Goal: Learn about a topic

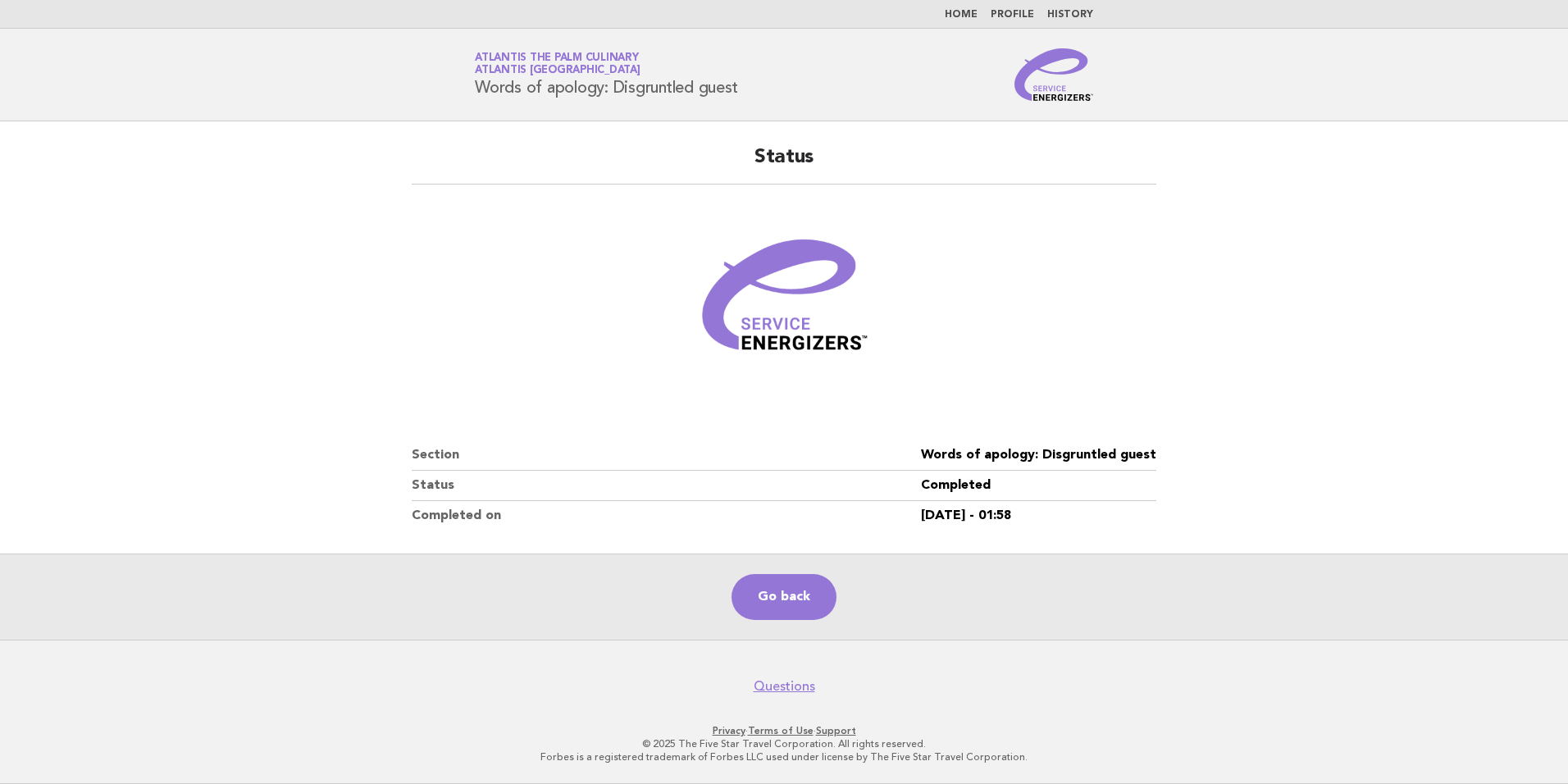
click at [966, 12] on link "Home" at bounding box center [960, 15] width 32 height 10
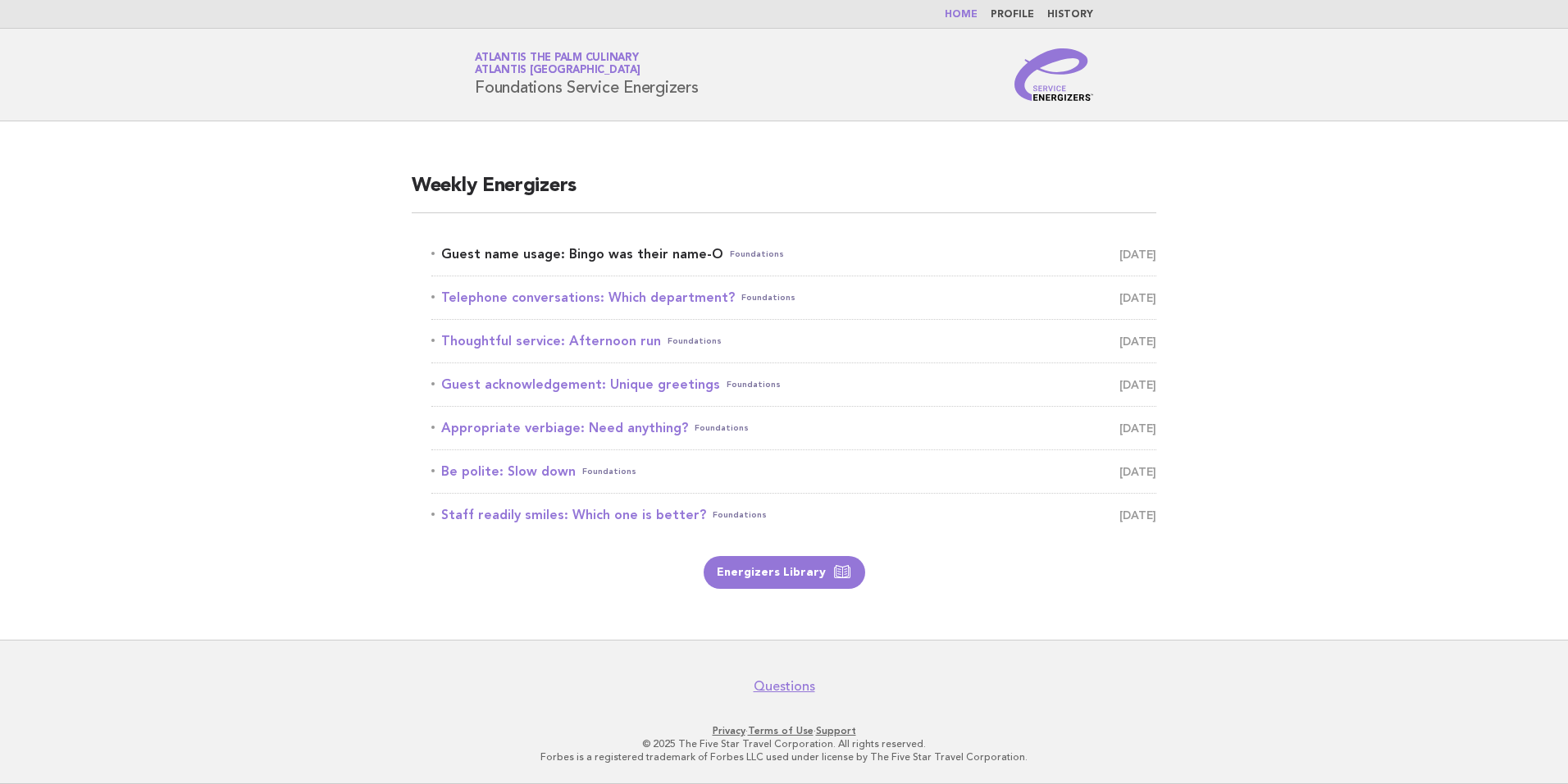
click at [600, 251] on link "Guest name usage: Bingo was their name-O Foundations [DATE]" at bounding box center [793, 254] width 724 height 23
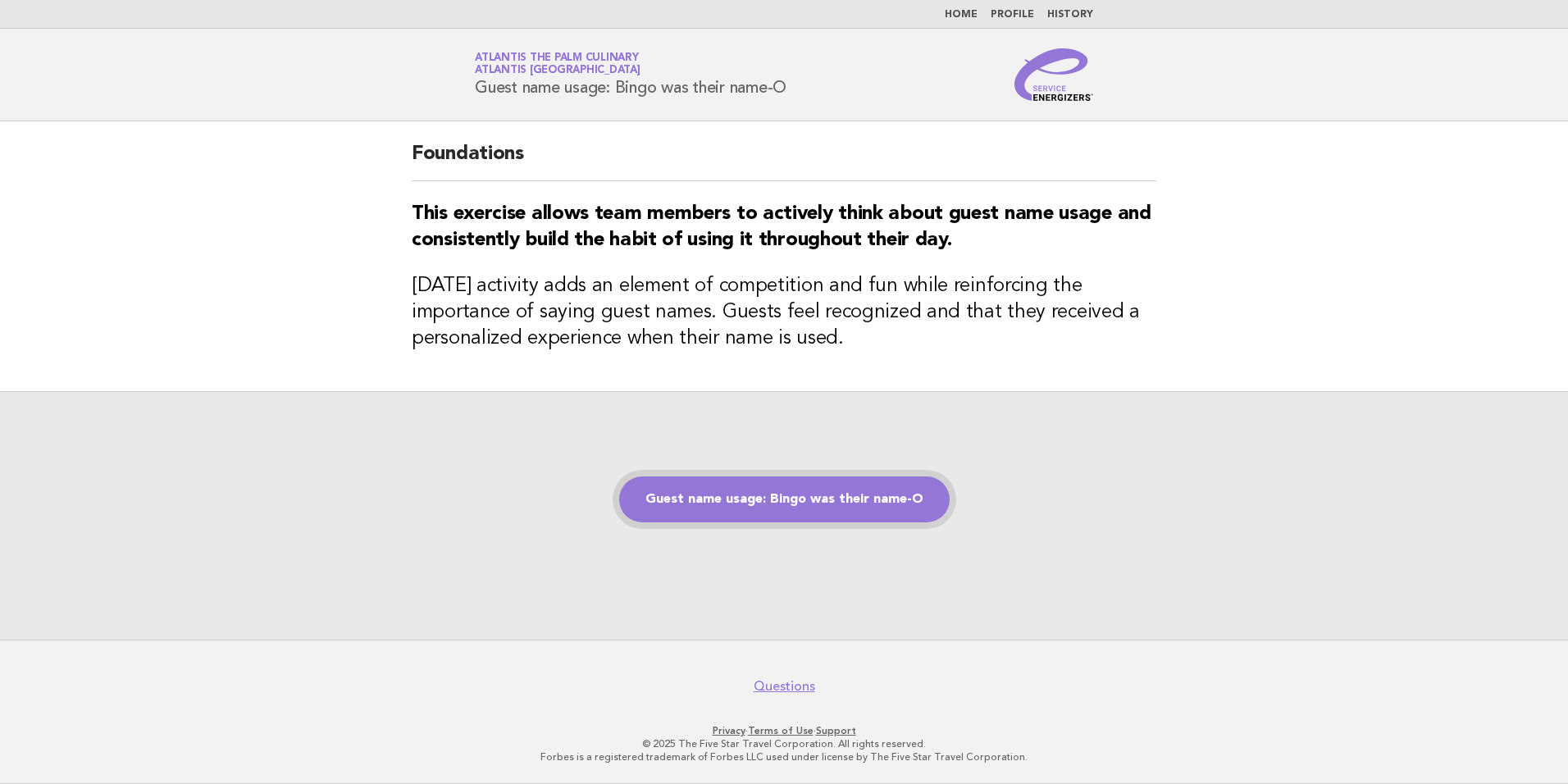
click at [788, 518] on link "Guest name usage: Bingo was their name-O" at bounding box center [784, 500] width 330 height 46
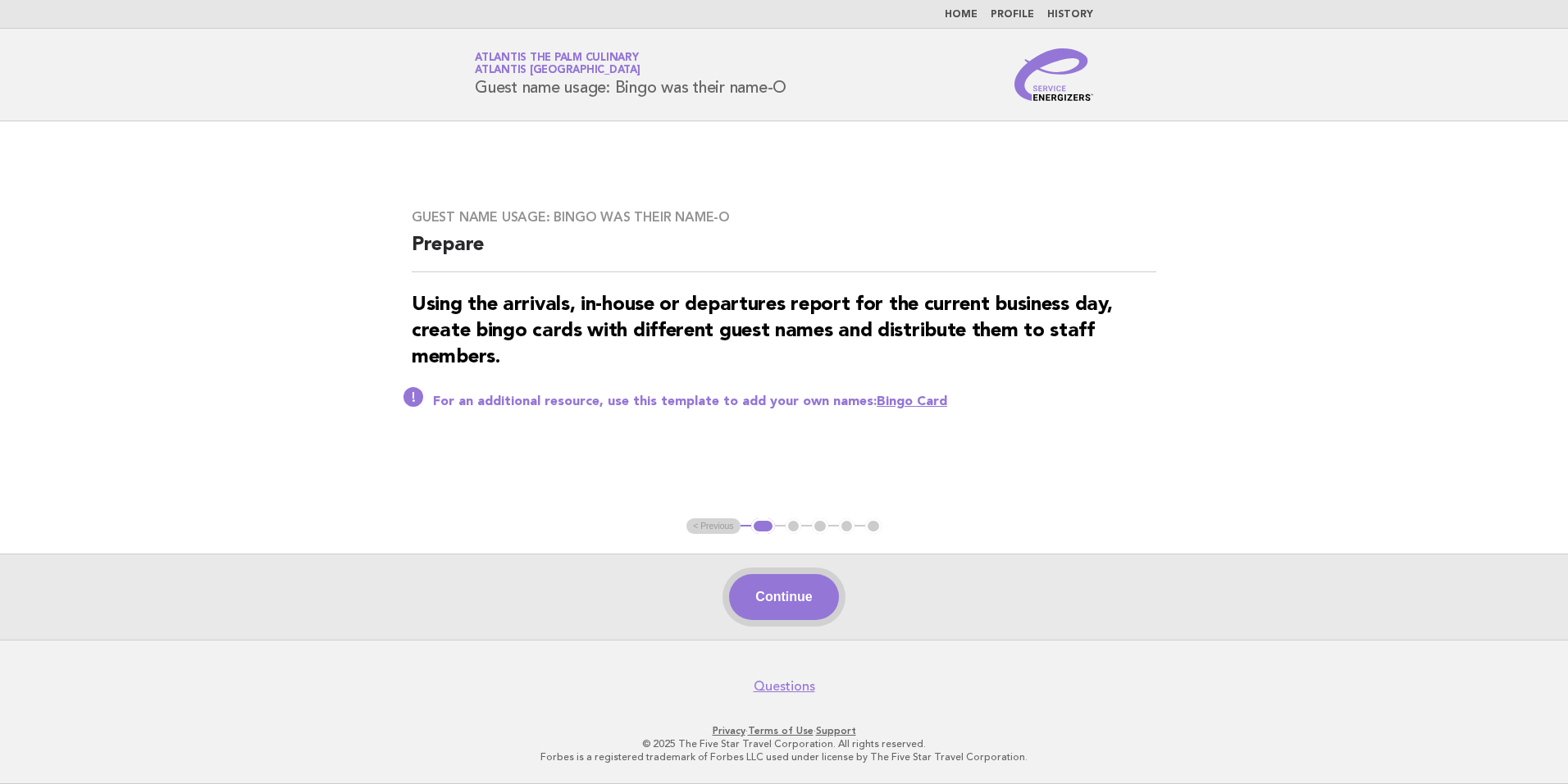
click at [782, 615] on button "Continue" at bounding box center [784, 597] width 109 height 46
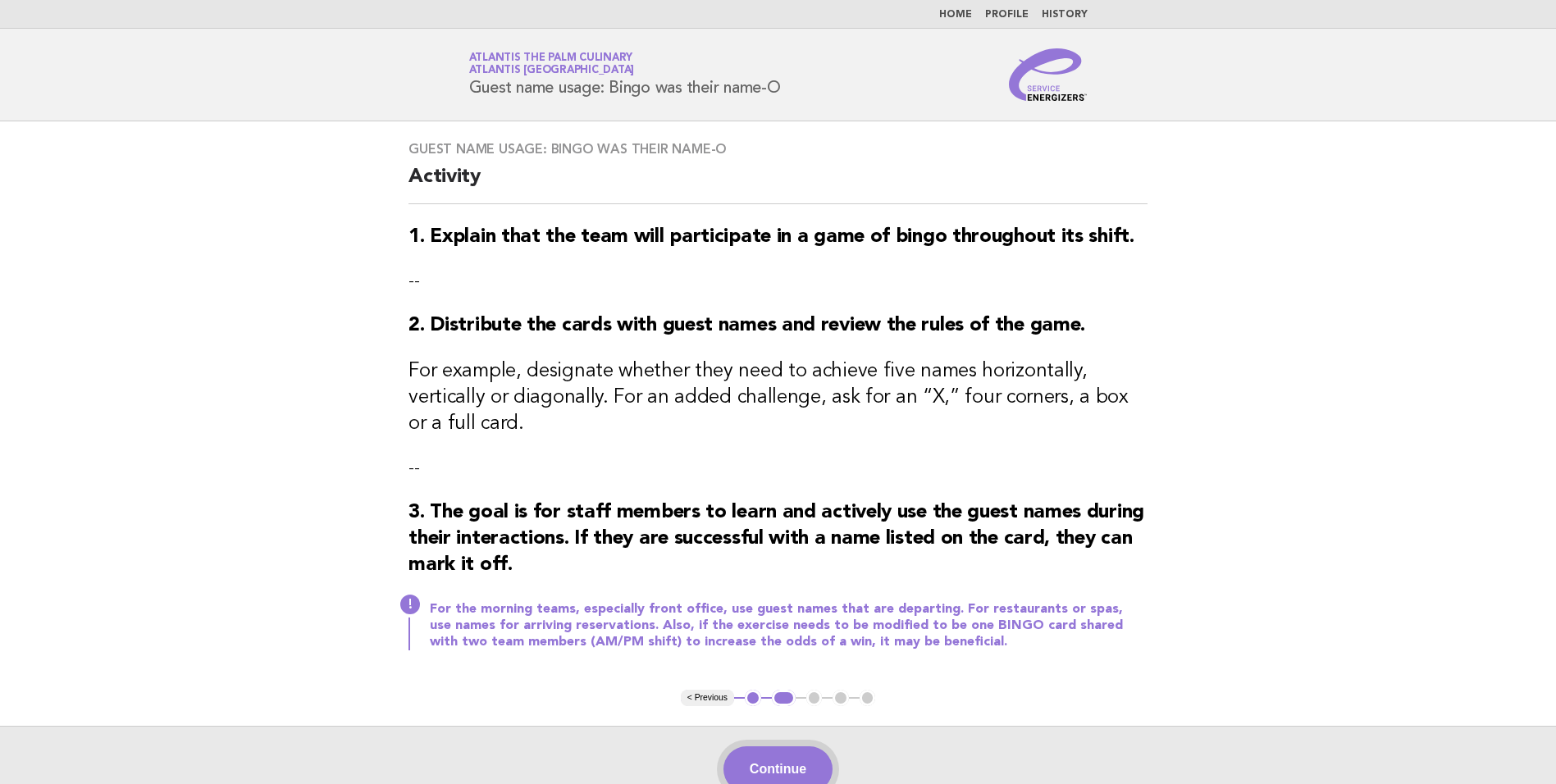
click at [800, 746] on button "Continue" at bounding box center [778, 769] width 109 height 46
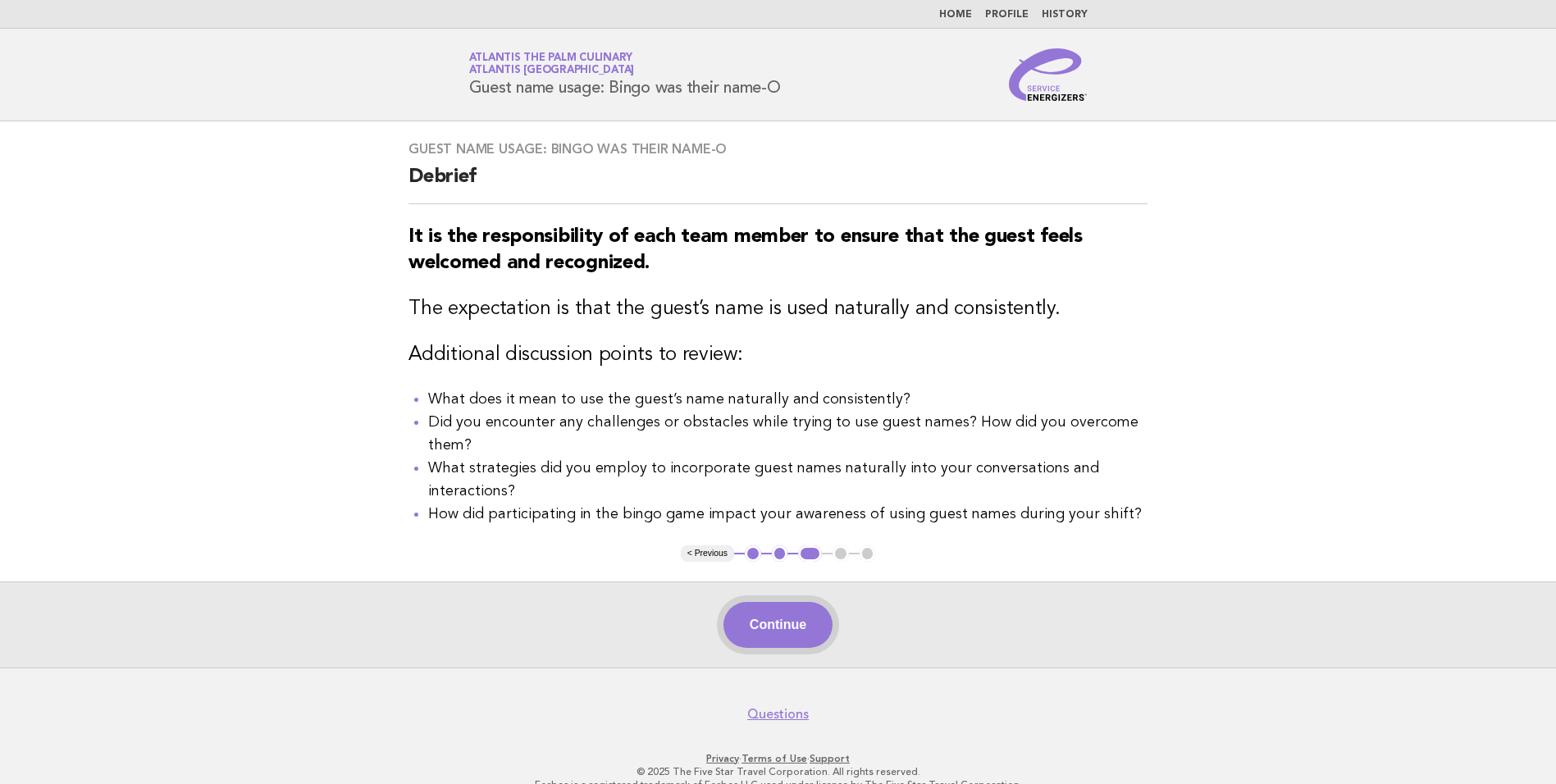
click at [786, 621] on button "Continue" at bounding box center [778, 626] width 109 height 46
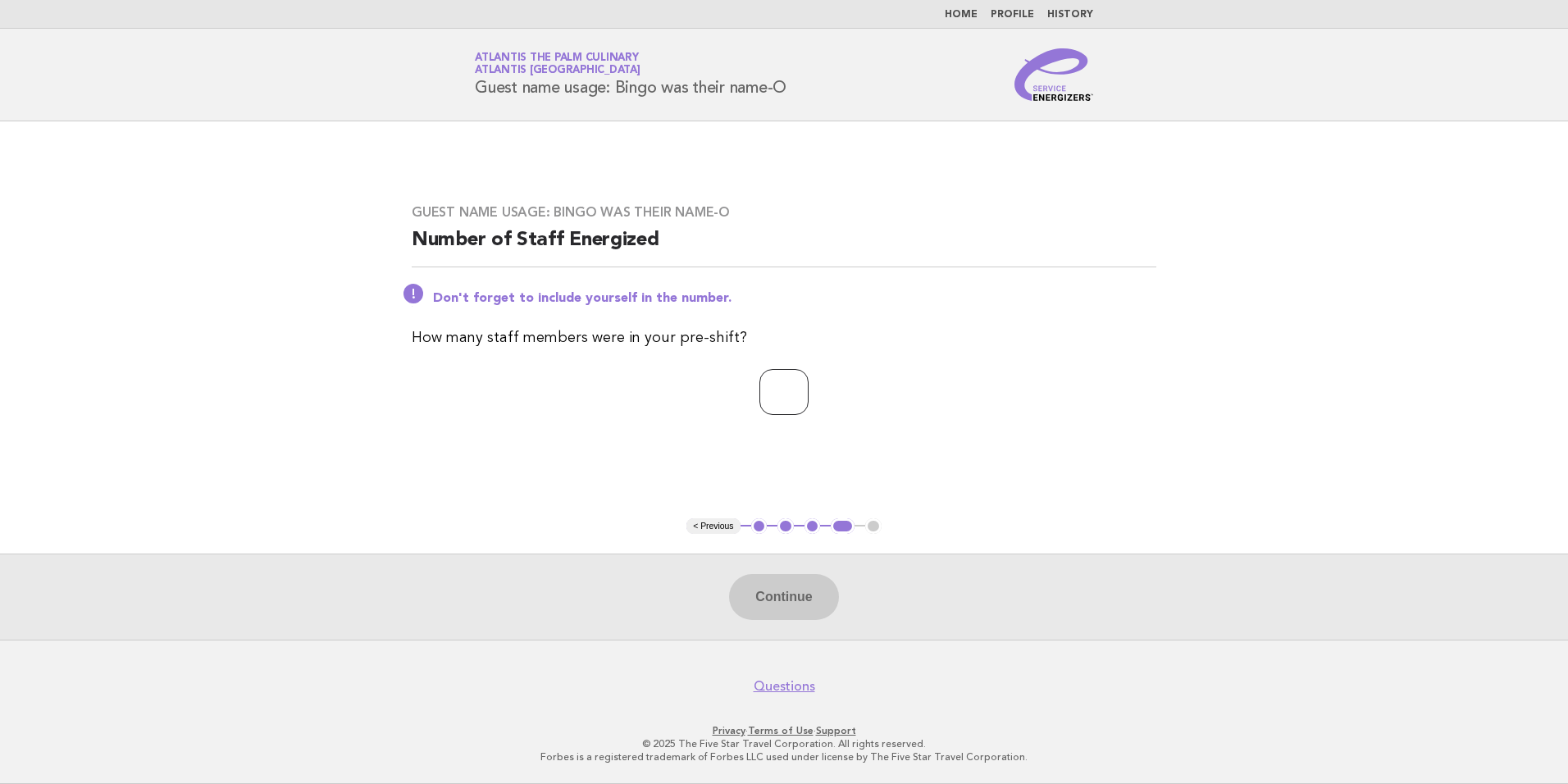
click at [759, 404] on input "number" at bounding box center [784, 392] width 49 height 46
type input "**"
click at [809, 606] on button "Continue" at bounding box center [784, 597] width 109 height 46
